Goal: Task Accomplishment & Management: Use online tool/utility

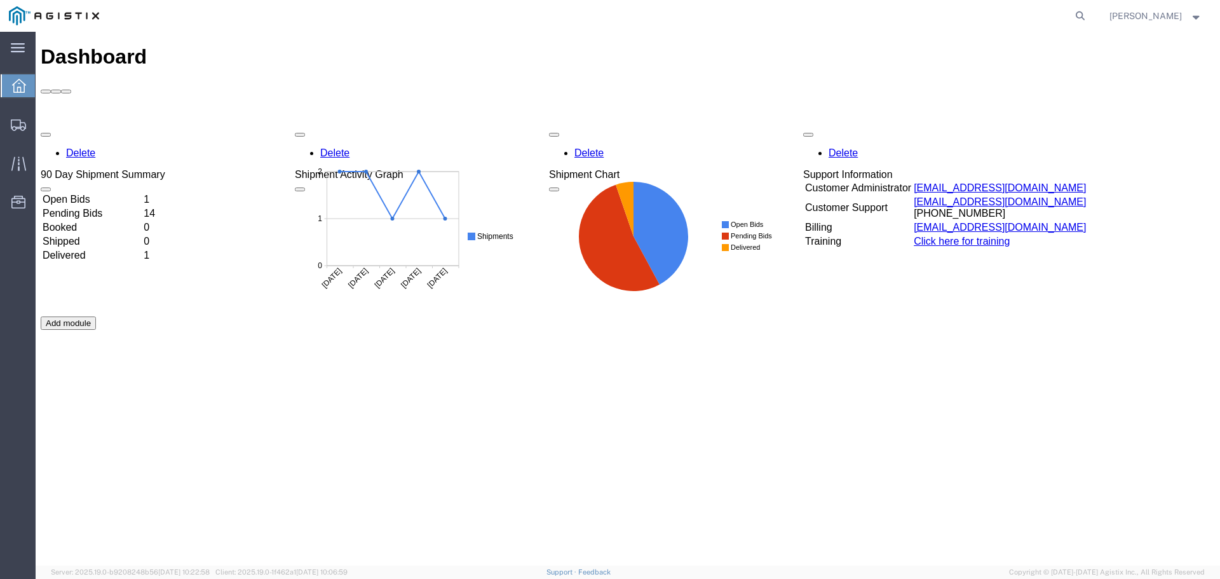
click at [101, 193] on td "Open Bids" at bounding box center [92, 199] width 100 height 13
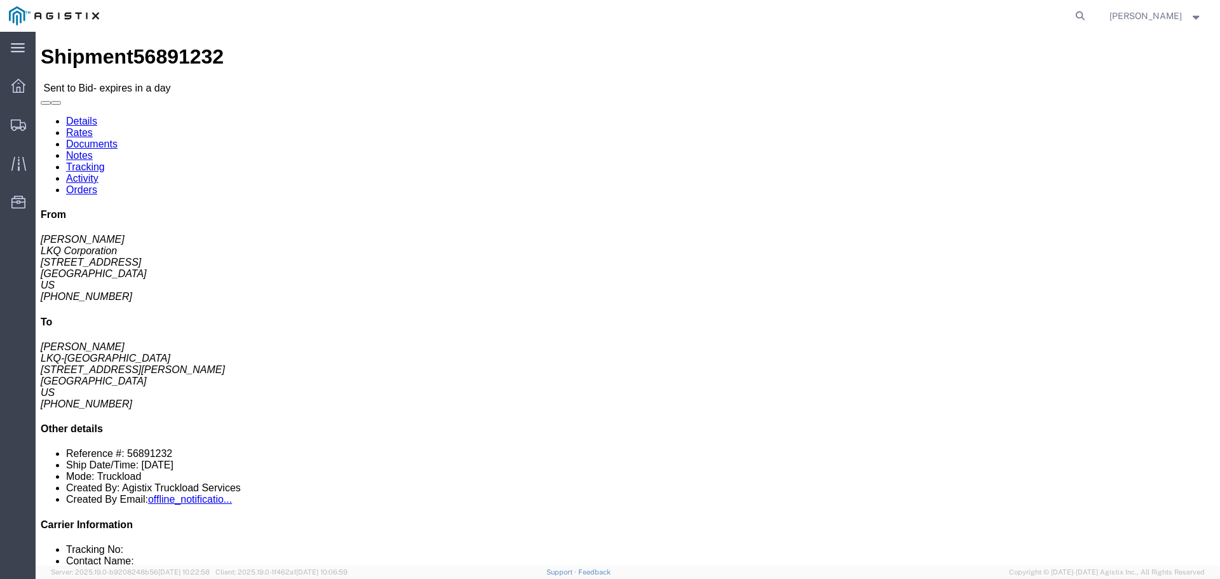
click button "button"
click link "Enter / Modify Bid"
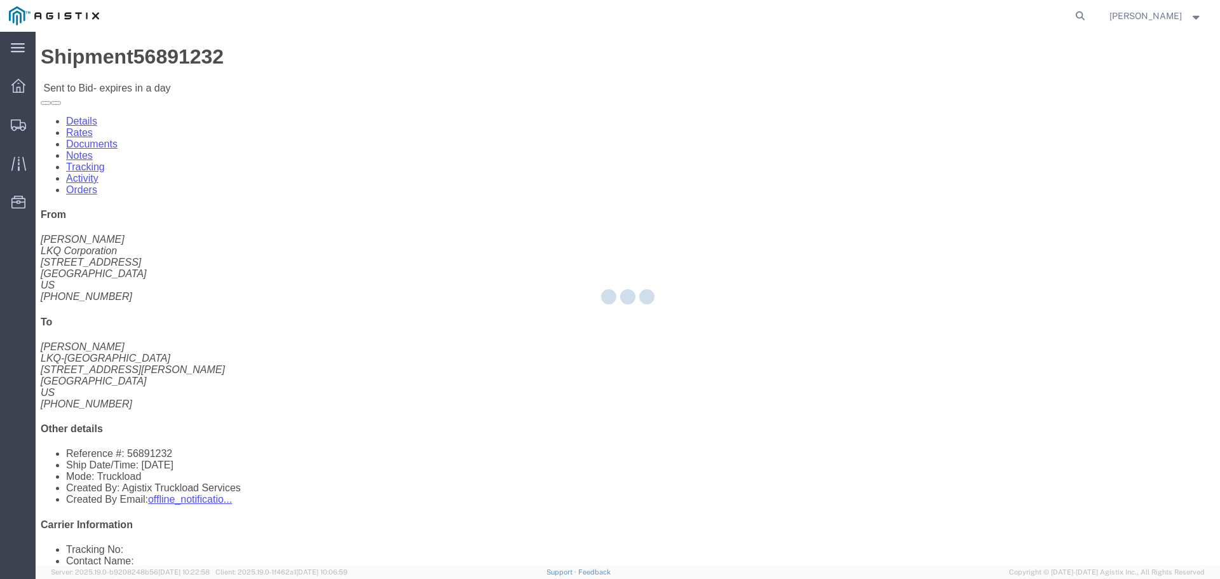
select select "22593"
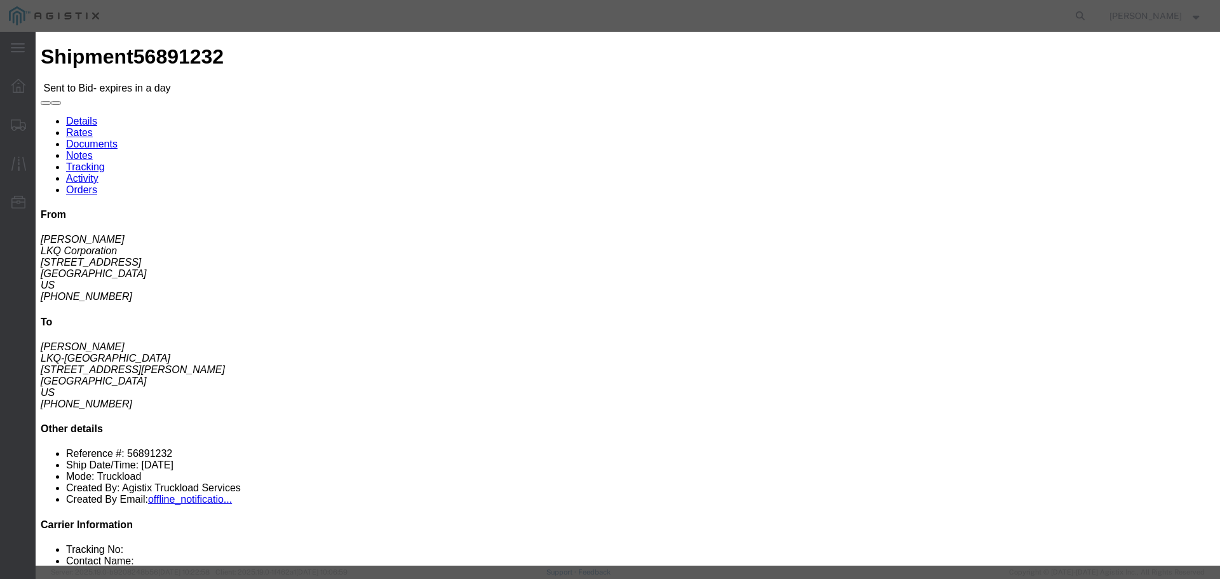
click select "Select Rail TL Standard 3 - 5 Day"
select select "41882"
click select "Select Rail TL Standard 3 - 5 Day"
click input "text"
type input "RLX"
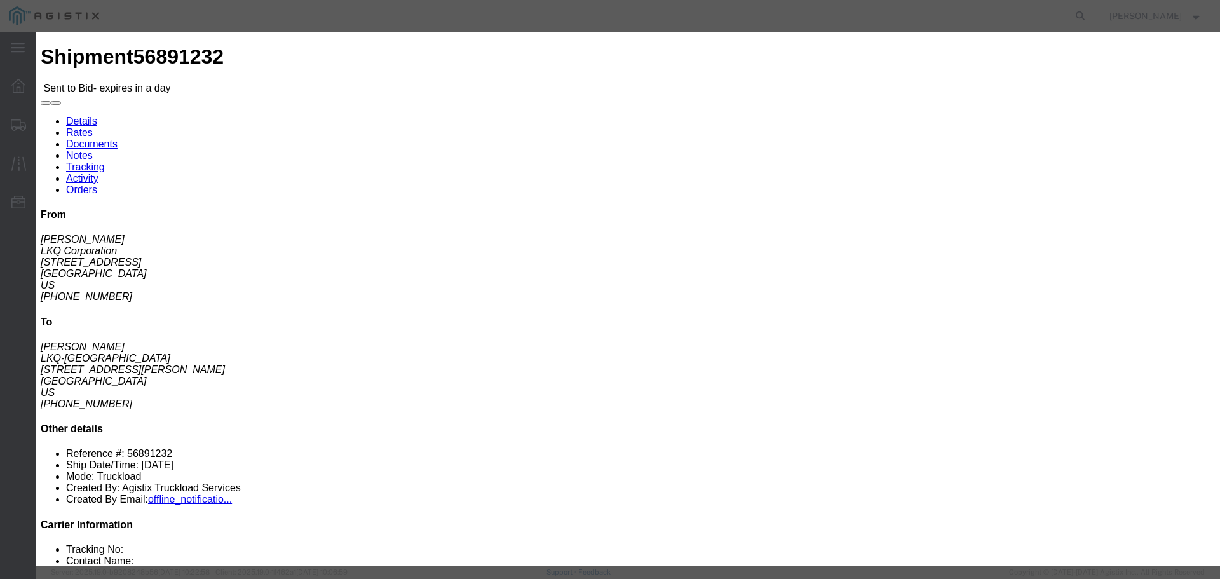
click div "Reference"
click select "Select Air Less than Truckload Multi-Leg Ocean Freight Rail Small Parcel Truckl…"
select select "TL"
click select "Select Air Less than Truckload Multi-Leg Ocean Freight Rail Small Parcel Truckl…"
click input "number"
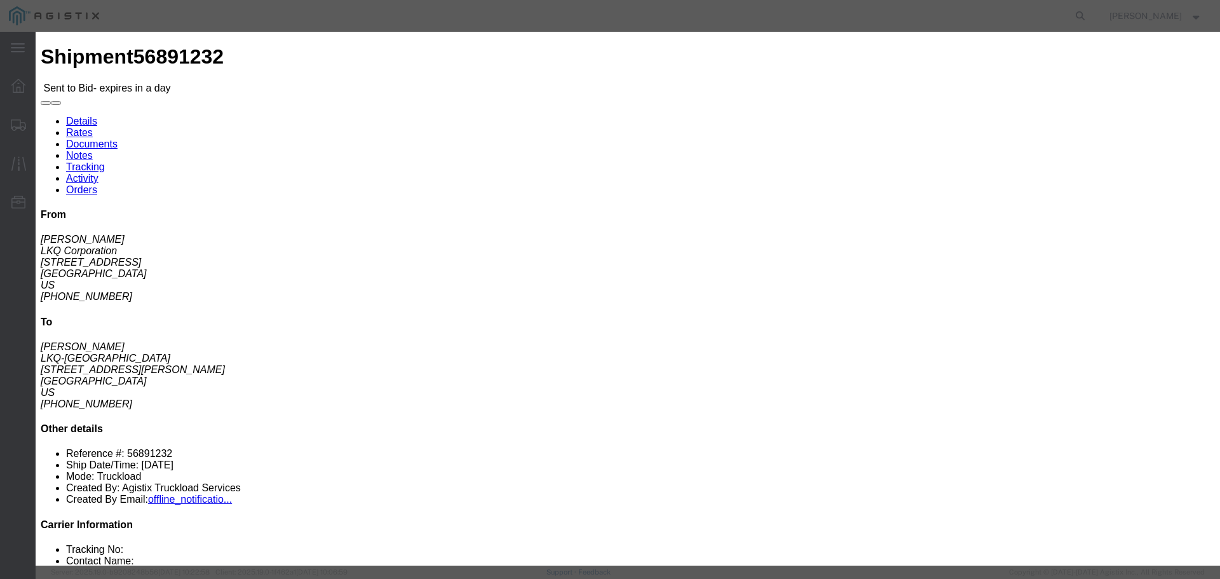
type input "4"
click input "number"
type input "5100"
click div "Mode Select Air Less than Truckload Multi-Leg Ocean Freight Rail Small Parcel T…"
click button "Submit"
